Goal: Navigation & Orientation: Find specific page/section

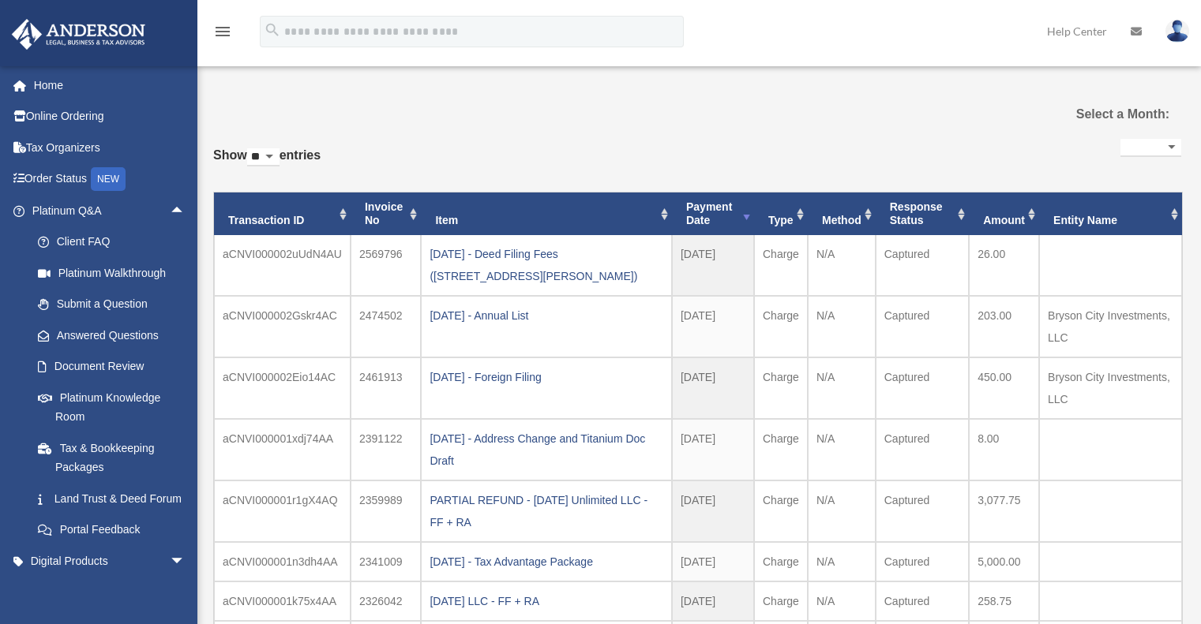
select select
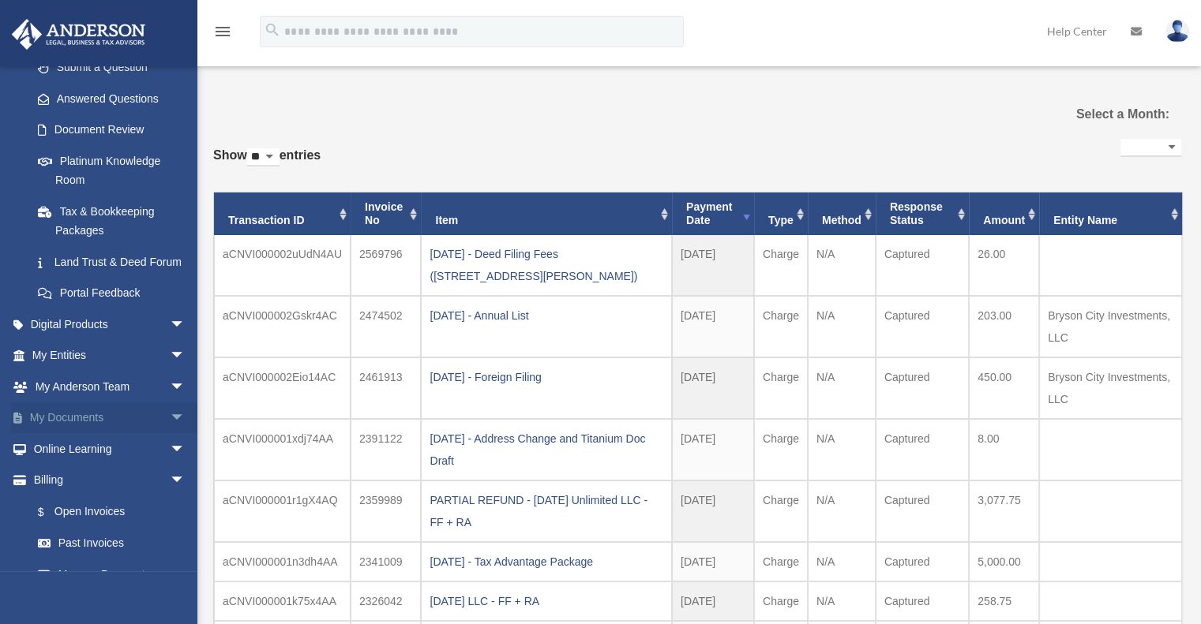
click at [170, 433] on span "arrow_drop_down" at bounding box center [186, 419] width 32 height 32
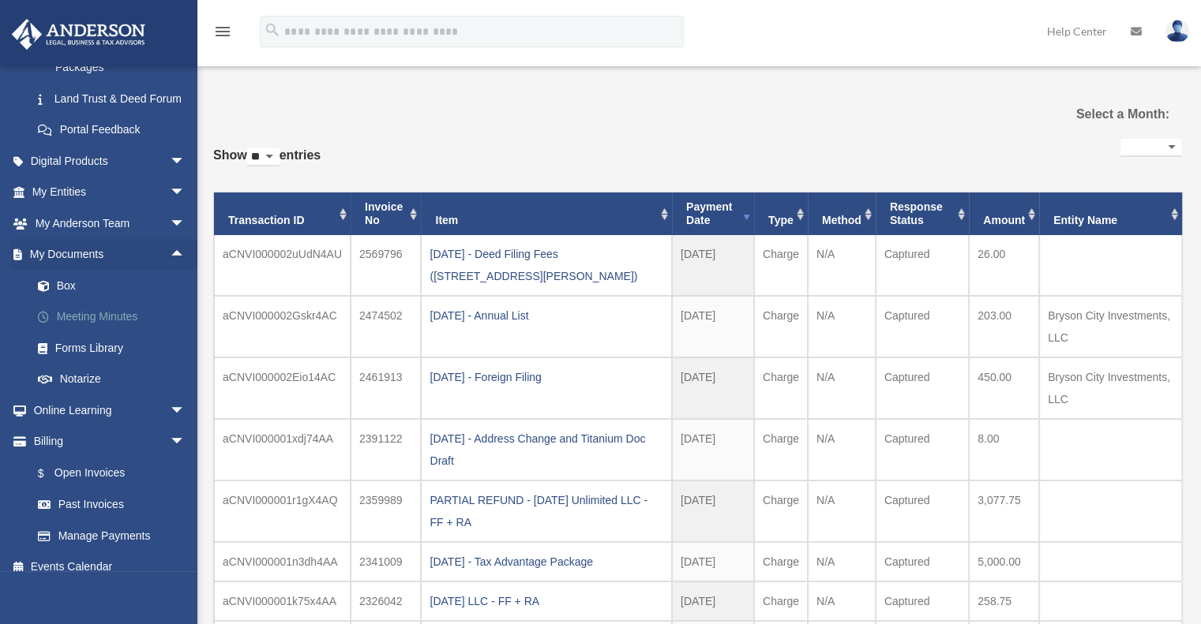
scroll to position [355, 0]
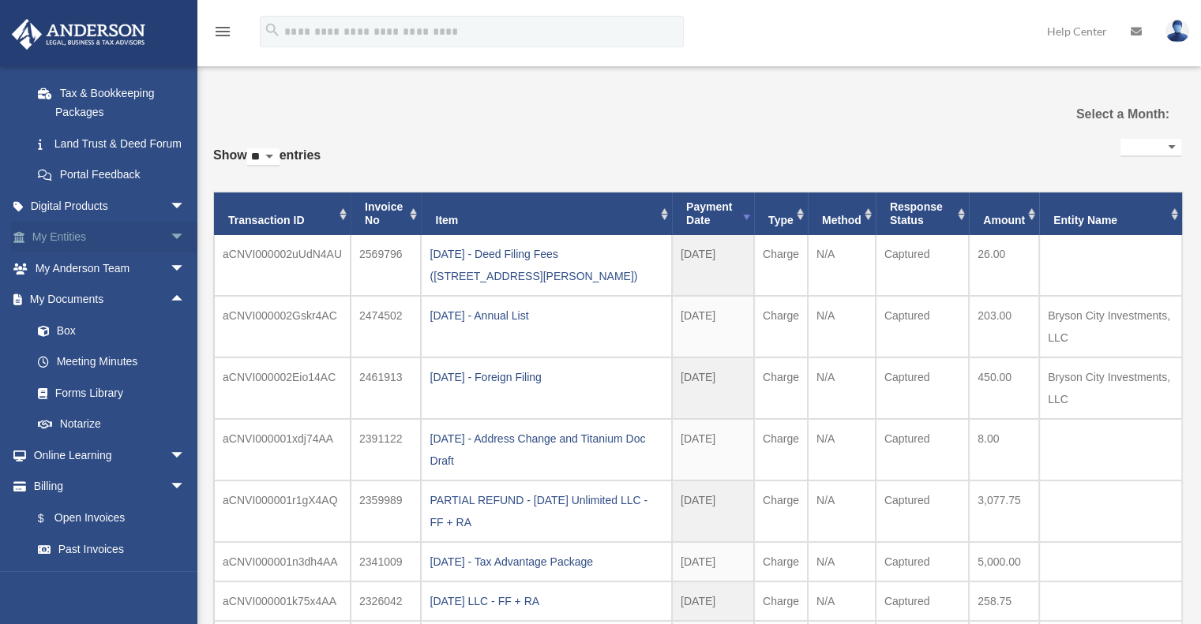
click at [170, 254] on span "arrow_drop_down" at bounding box center [186, 238] width 32 height 32
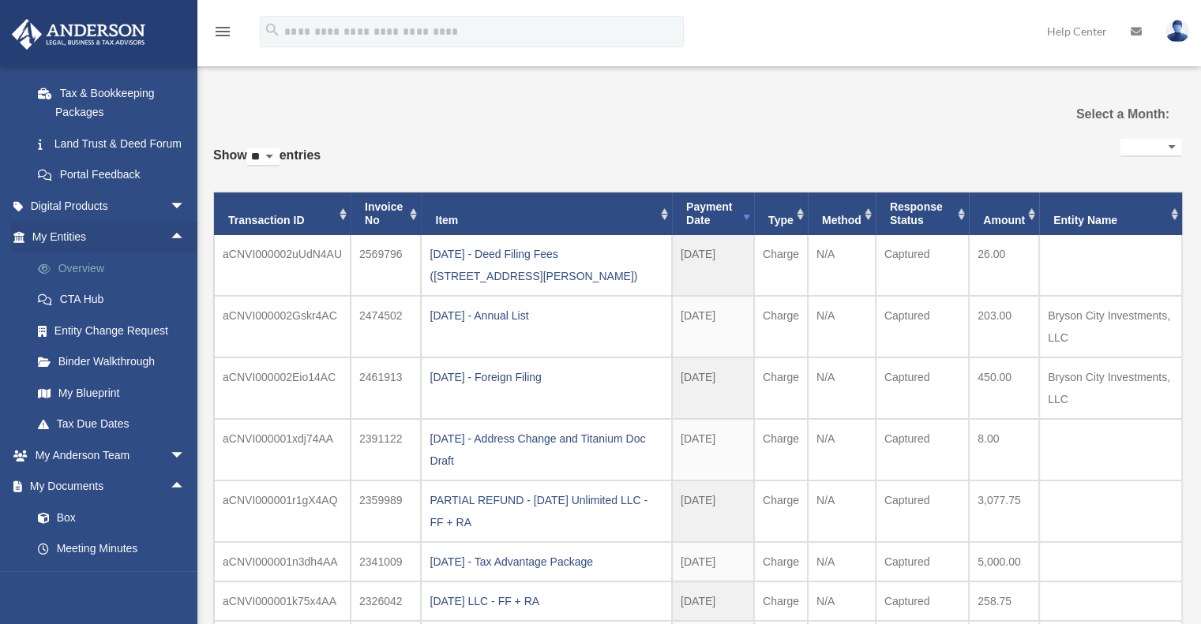
click at [88, 284] on link "Overview" at bounding box center [115, 269] width 187 height 32
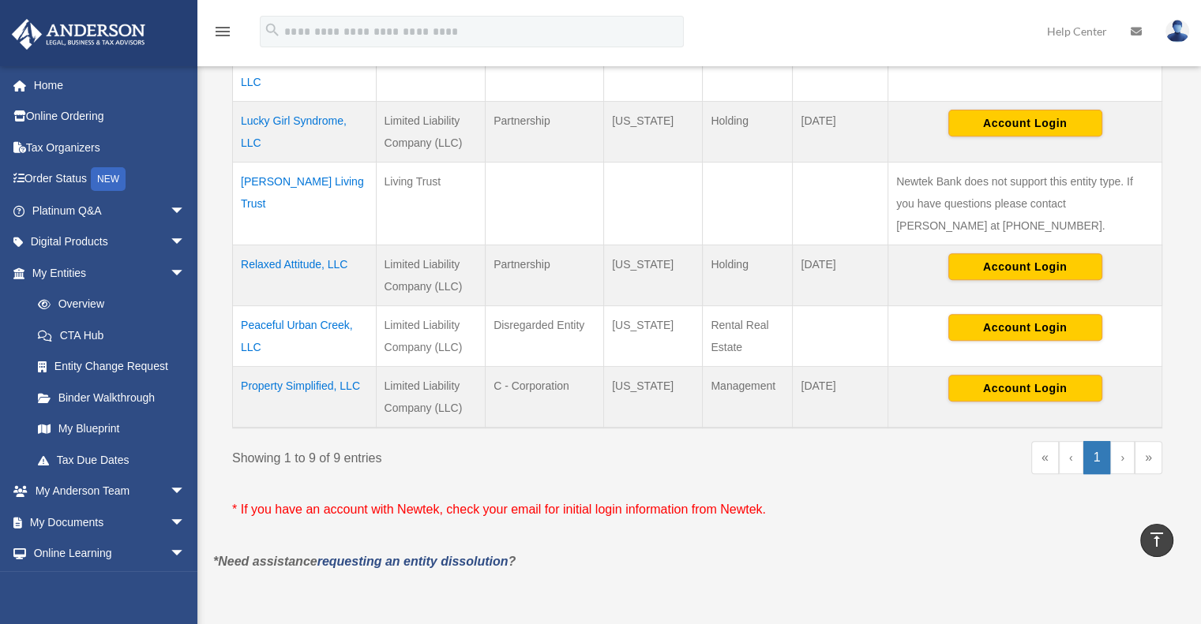
scroll to position [553, 0]
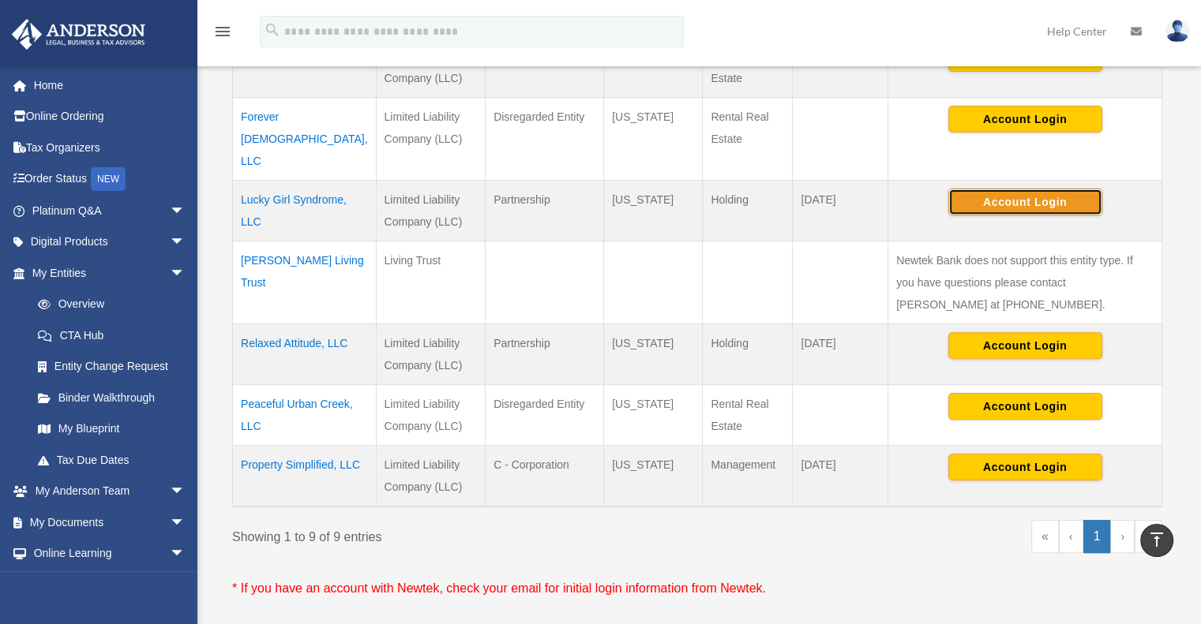
click at [1010, 189] on button "Account Login" at bounding box center [1025, 202] width 154 height 27
